Goal: Task Accomplishment & Management: Manage account settings

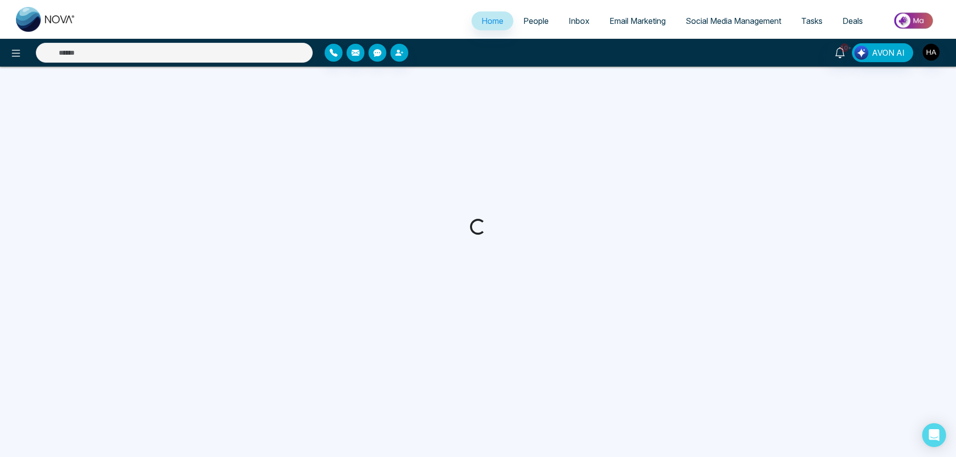
select select "*"
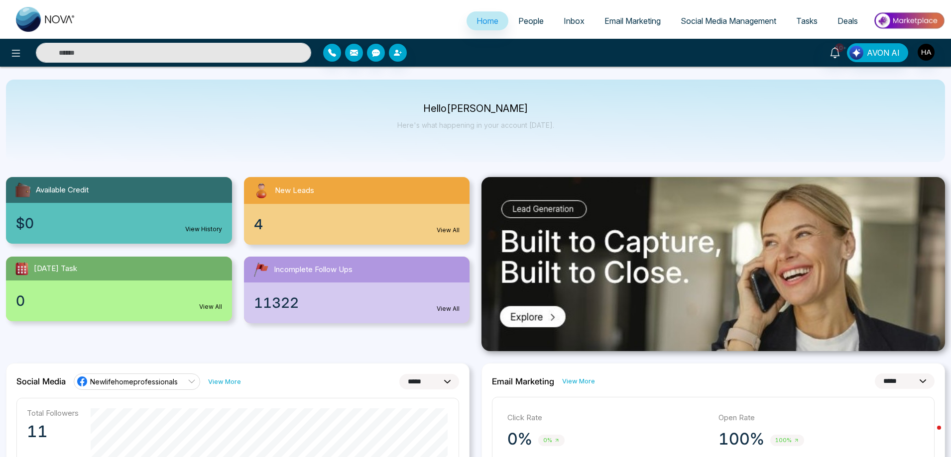
click at [353, 211] on div "4 View All" at bounding box center [357, 224] width 226 height 41
